Goal: Understand process/instructions: Learn how to perform a task or action

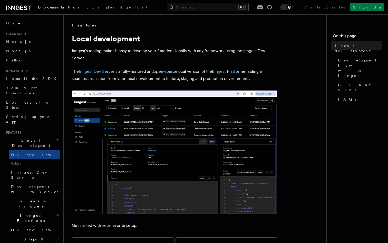
click at [105, 70] on link "Inngest Dev Server" at bounding box center [97, 71] width 36 height 5
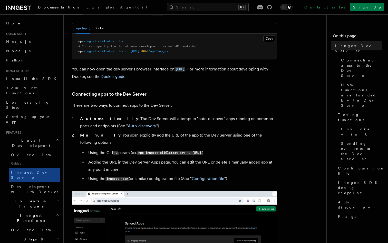
scroll to position [129, 0]
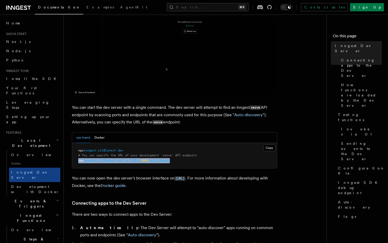
drag, startPoint x: 197, startPoint y: 161, endPoint x: 76, endPoint y: 160, distance: 120.5
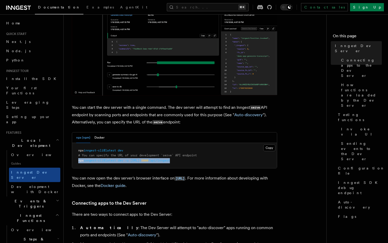
click at [76, 160] on pre "npx inngest-cli@latest dev # You can specify the URL of your development `serve…" at bounding box center [174, 155] width 205 height 25
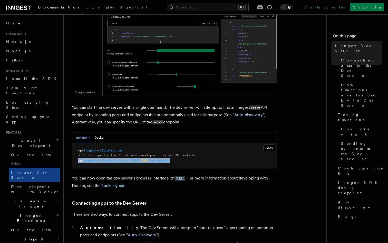
copy span "npx inngest-cli@latest dev -u [URL]: 3000 /api/inngest"
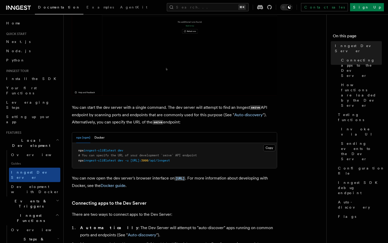
click at [192, 166] on pre "npx inngest-cli@latest dev # You can specify the URL of your development `serve…" at bounding box center [174, 155] width 205 height 25
